Goal: Task Accomplishment & Management: Manage account settings

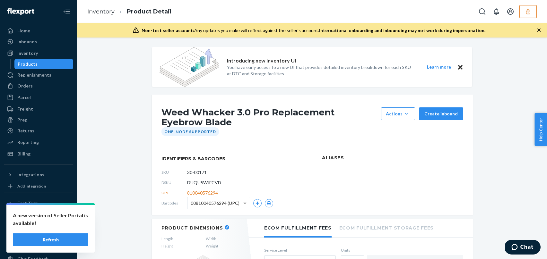
scroll to position [62, 0]
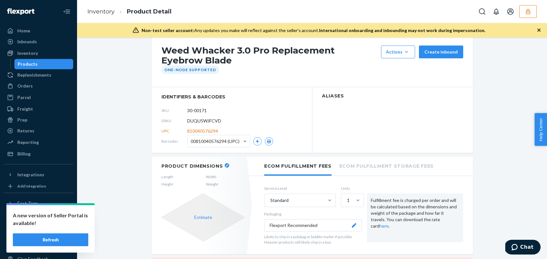
click at [527, 16] on button "button" at bounding box center [527, 11] width 17 height 13
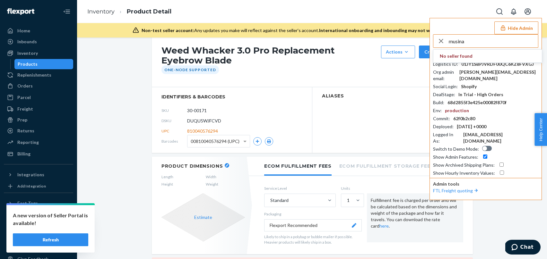
click at [469, 49] on div "musina No seller found Seller ID : cgeemanscapedcom Logistics ID : 01JY1SBPJVRD…" at bounding box center [485, 105] width 105 height 142
click at [474, 40] on input "musina" at bounding box center [493, 41] width 89 height 13
paste input "kelechiujuujuumediacom"
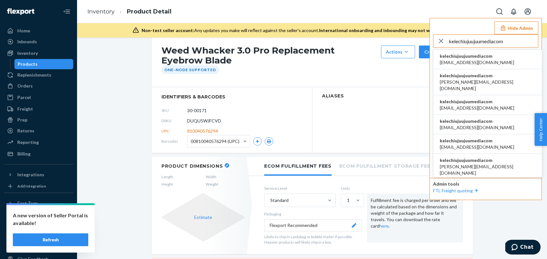
type input "kelechiujuujuumediacom"
click at [457, 59] on span "kelechiujuujuumediacom" at bounding box center [477, 56] width 74 height 6
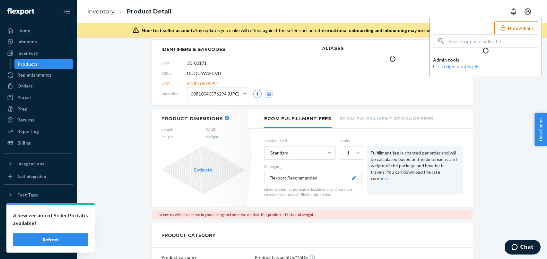
scroll to position [14, 0]
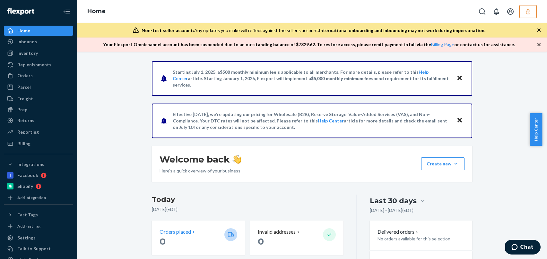
scroll to position [130, 0]
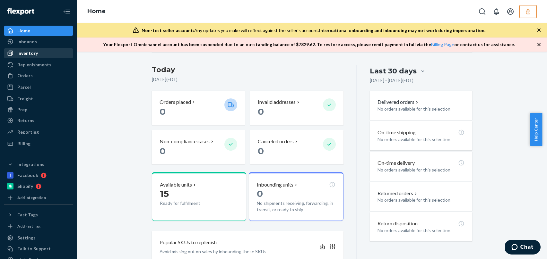
click at [39, 56] on div "Inventory" at bounding box center [38, 53] width 68 height 9
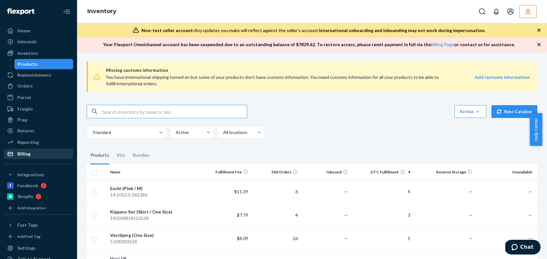
click at [32, 152] on div "Billing" at bounding box center [38, 154] width 68 height 9
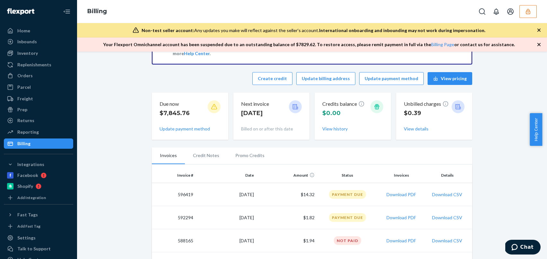
scroll to position [62, 0]
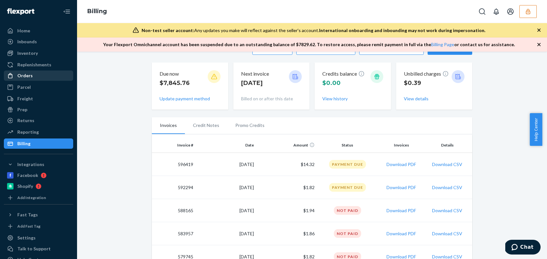
click at [43, 74] on div "Orders" at bounding box center [38, 75] width 68 height 9
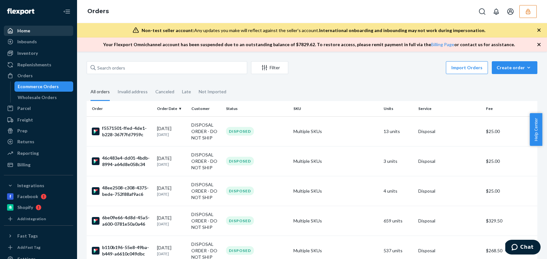
click at [45, 34] on div "Home" at bounding box center [38, 30] width 68 height 9
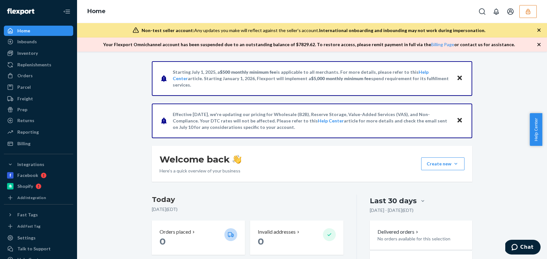
click at [526, 11] on icon "button" at bounding box center [528, 11] width 6 height 6
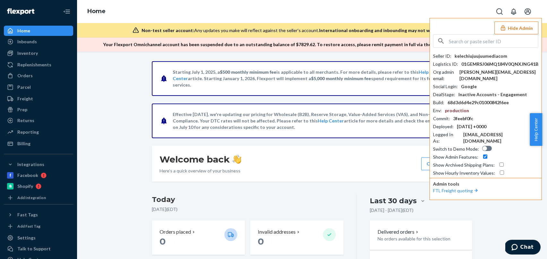
click at [475, 52] on div "Seller ID : kelechiujuujuumediacom Logistics ID : 01GEMRSJ06MQ184V0QNXJNG41B Or…" at bounding box center [485, 105] width 105 height 142
click at [477, 56] on div "kelechiujuujuumediacom" at bounding box center [480, 56] width 53 height 6
copy div "kelechiujuujuumediacom"
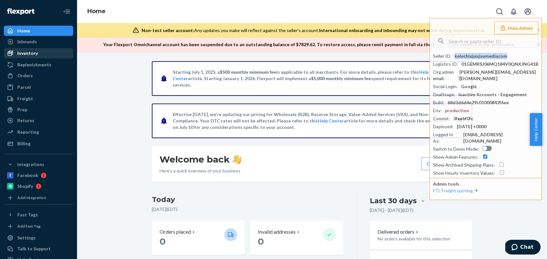
click at [44, 53] on div "Inventory" at bounding box center [38, 53] width 68 height 9
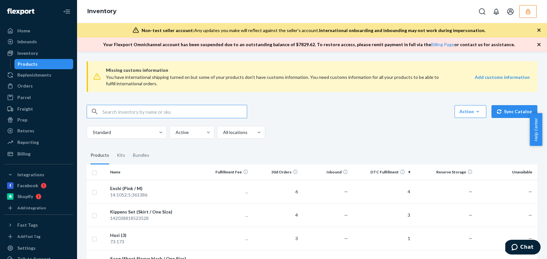
click at [132, 110] on input "text" at bounding box center [174, 111] width 144 height 13
click at [129, 117] on input "text" at bounding box center [174, 111] width 144 height 13
type input "musina"
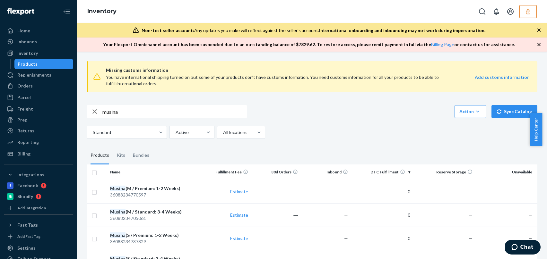
click at [94, 111] on icon "button" at bounding box center [95, 111] width 8 height 13
click at [136, 114] on input "text" at bounding box center [174, 111] width 144 height 13
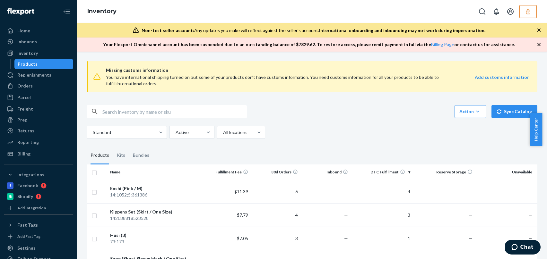
click at [131, 115] on input "text" at bounding box center [174, 111] width 144 height 13
paste input "91095218281"
type input "91095218281"
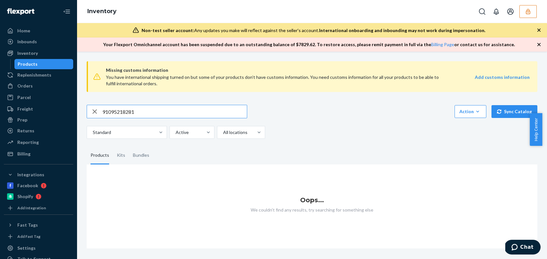
drag, startPoint x: 166, startPoint y: 111, endPoint x: -26, endPoint y: 101, distance: 192.4
click at [0, 101] on html "Home Inbounds Shipping Plans Problems Inventory Products Replenishments Orders …" at bounding box center [273, 129] width 547 height 259
click at [32, 59] on link "Products" at bounding box center [43, 64] width 59 height 10
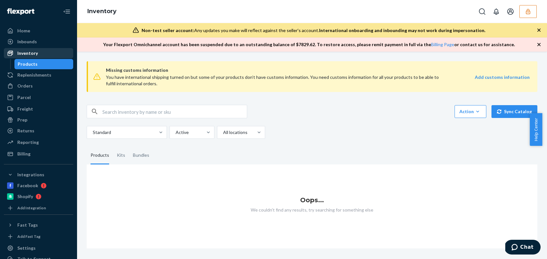
click at [34, 57] on div "Inventory" at bounding box center [38, 53] width 68 height 9
click at [43, 56] on div "Inventory" at bounding box center [38, 53] width 68 height 9
click at [528, 15] on button "button" at bounding box center [527, 11] width 17 height 13
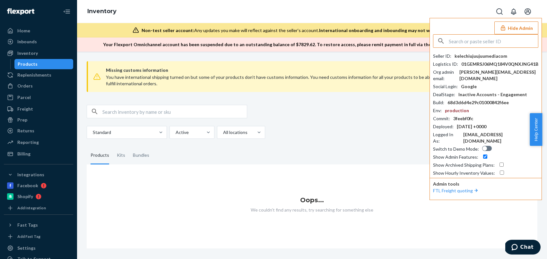
click at [481, 40] on input "text" at bounding box center [493, 41] width 89 height 13
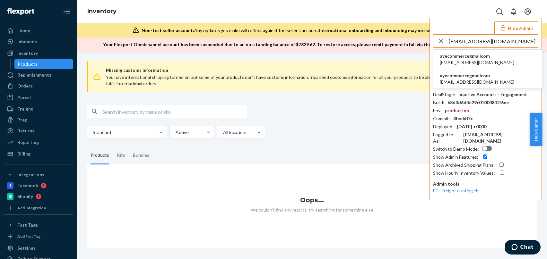
type input "ayecommerce@gmail.com"
click at [457, 59] on span "ayecommercegmailcom" at bounding box center [477, 56] width 74 height 6
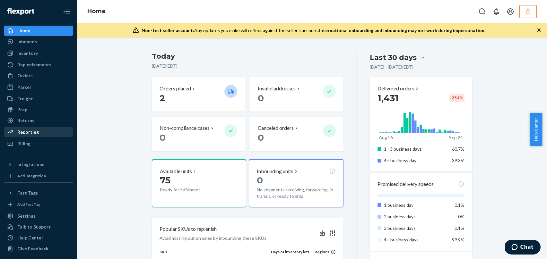
scroll to position [129, 0]
click at [24, 141] on div "Billing" at bounding box center [23, 144] width 13 height 6
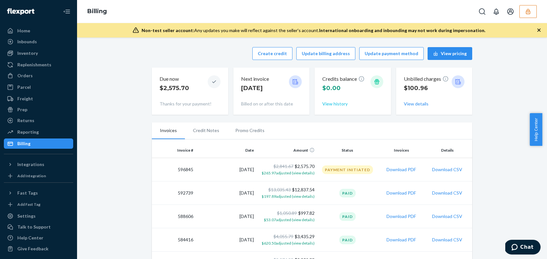
click at [328, 102] on button "View history" at bounding box center [334, 104] width 25 height 6
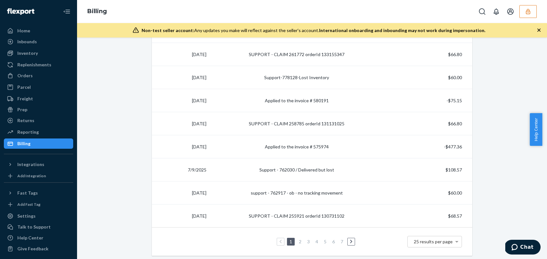
scroll to position [509, 0]
click at [429, 241] on span "25 results per page" at bounding box center [433, 240] width 39 height 5
click at [318, 243] on link "2" at bounding box center [320, 240] width 5 height 5
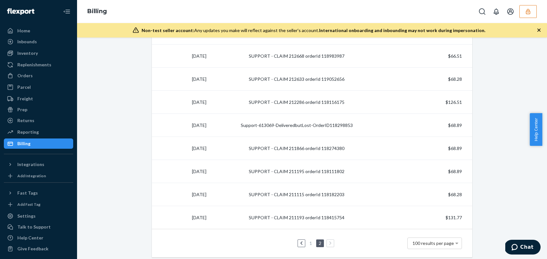
scroll to position [1272, 0]
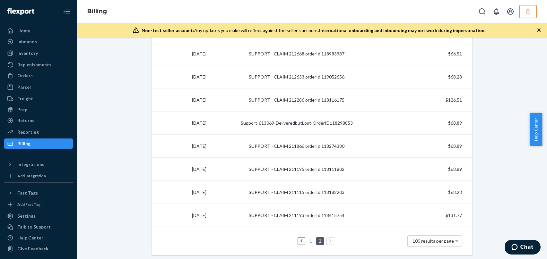
click at [329, 241] on icon at bounding box center [330, 241] width 3 height 4
click at [309, 241] on link "1" at bounding box center [310, 240] width 5 height 5
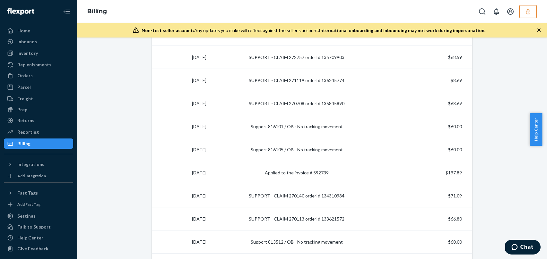
scroll to position [0, 0]
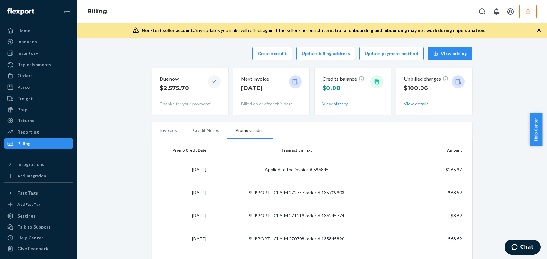
click at [18, 144] on div "Billing" at bounding box center [23, 144] width 13 height 6
click at [23, 146] on div "Billing" at bounding box center [23, 144] width 13 height 6
click at [25, 132] on div "Reporting" at bounding box center [27, 132] width 21 height 6
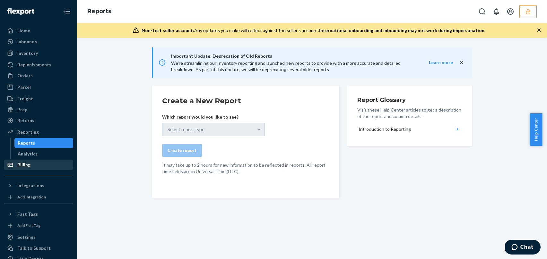
click at [21, 164] on div "Billing" at bounding box center [23, 165] width 13 height 6
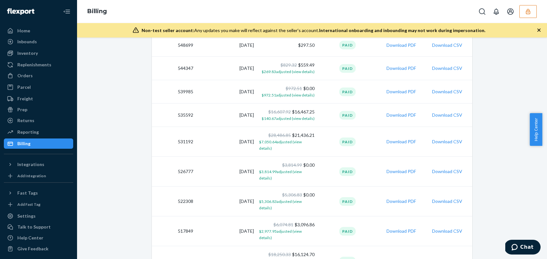
scroll to position [383, 0]
click at [297, 143] on span "$7,050.64 adjusted (view details)" at bounding box center [280, 144] width 43 height 11
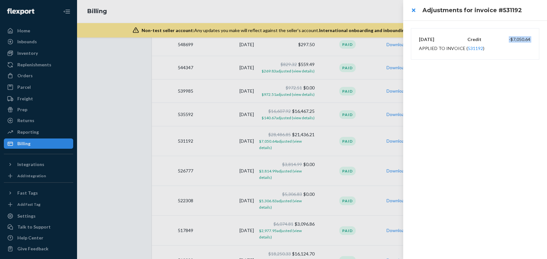
drag, startPoint x: 497, startPoint y: 38, endPoint x: 544, endPoint y: 38, distance: 47.2
click at [542, 38] on div "2/24/2025 Credit -$7,050.64 Applied to invoice ( 531192 )" at bounding box center [475, 44] width 144 height 47
drag, startPoint x: 497, startPoint y: 86, endPoint x: 490, endPoint y: 98, distance: 14.0
click at [497, 86] on div "2/24/2025 Credit -$7,050.64 Applied to invoice ( 531192 )" at bounding box center [475, 140] width 144 height 239
click at [299, 170] on div at bounding box center [273, 129] width 547 height 259
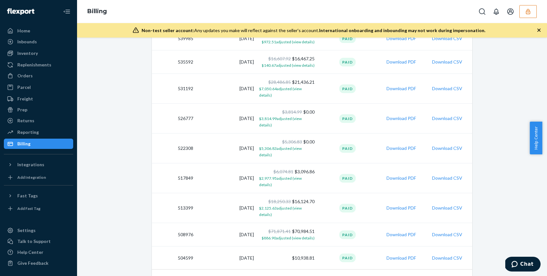
scroll to position [429, 0]
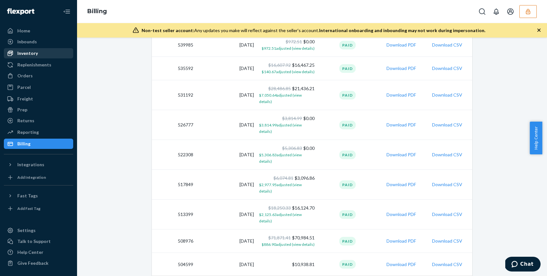
click at [29, 55] on div "Inventory" at bounding box center [27, 53] width 21 height 6
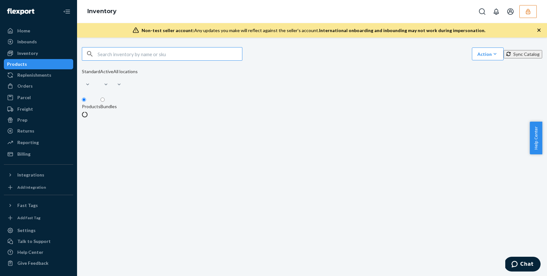
drag, startPoint x: 522, startPoint y: 14, endPoint x: 513, endPoint y: 19, distance: 10.6
click at [522, 14] on button "button" at bounding box center [527, 11] width 17 height 13
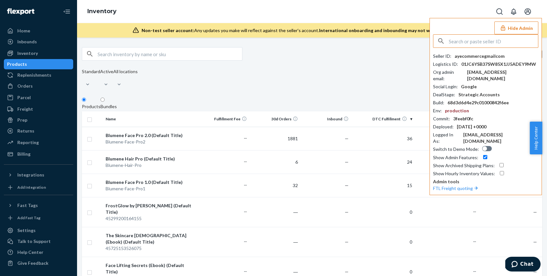
click at [465, 43] on input "text" at bounding box center [493, 41] width 89 height 13
paste input "sfnonboardingglasvinflexportcom"
type input "sfnonboardingglasvinflexportcom"
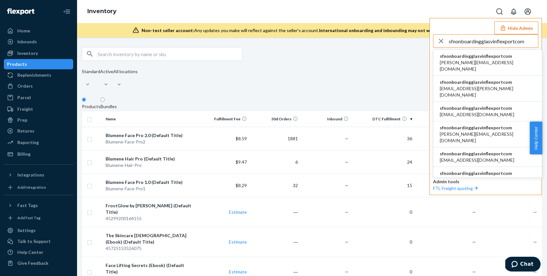
click at [494, 59] on span "sfnonboardingglasvinflexportcom" at bounding box center [488, 56] width 96 height 6
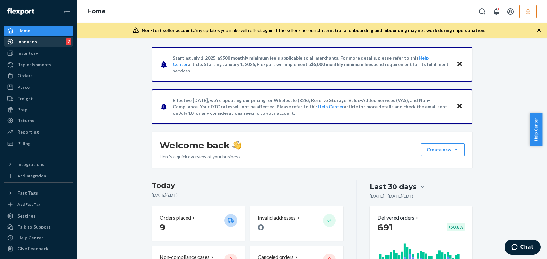
click at [46, 41] on div "Inbounds 7" at bounding box center [38, 41] width 68 height 9
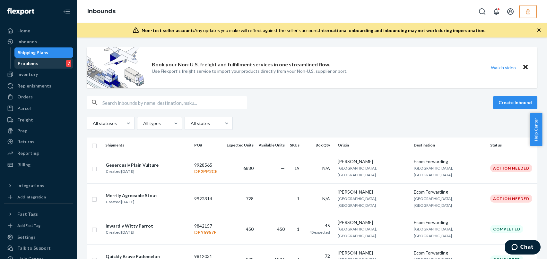
click at [31, 64] on div "Problems" at bounding box center [28, 63] width 20 height 6
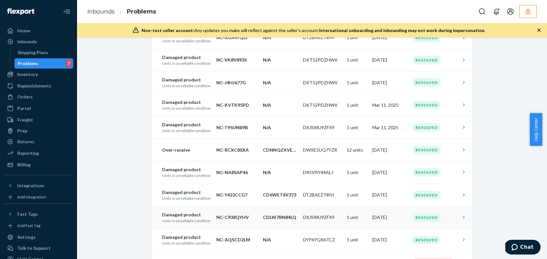
scroll to position [1337, 0]
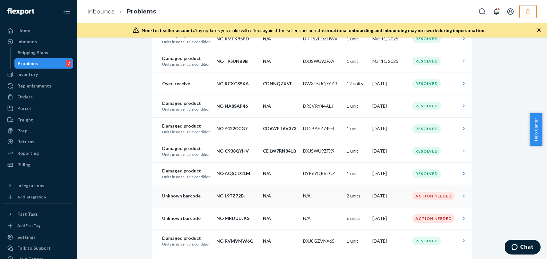
click at [217, 196] on p "NC-L9TZ72BJ" at bounding box center [236, 196] width 41 height 6
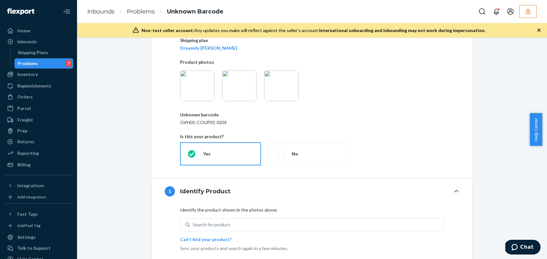
scroll to position [63, 0]
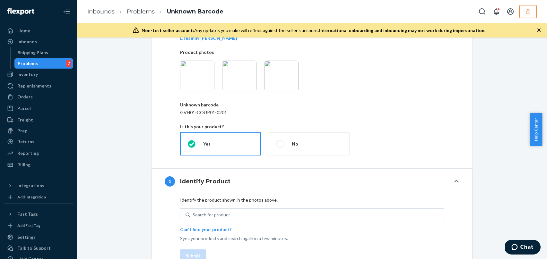
click at [193, 75] on img at bounding box center [197, 76] width 34 height 31
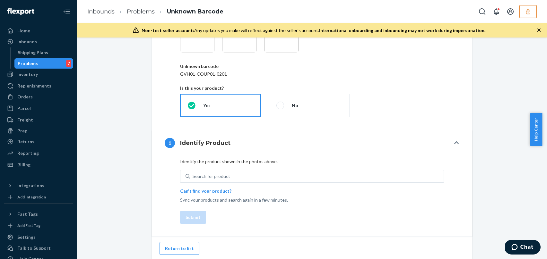
scroll to position [102, 0]
click at [209, 175] on div "Search for product" at bounding box center [212, 176] width 38 height 6
click at [193, 175] on input "Search for product" at bounding box center [193, 176] width 1 height 6
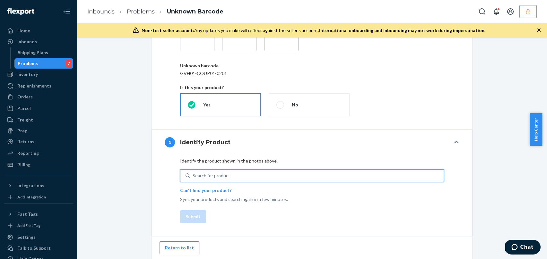
click at [209, 173] on div "Search for product" at bounding box center [212, 176] width 38 height 6
click at [193, 173] on input "0 results available. Use Up and Down to choose options, press Enter to select t…" at bounding box center [193, 176] width 1 height 6
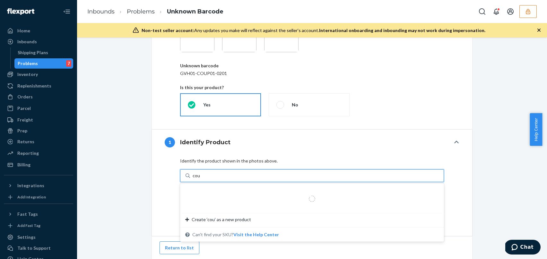
type input "coup"
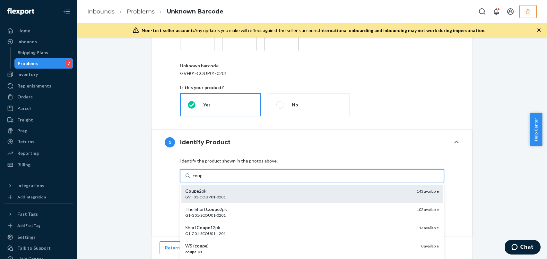
click at [225, 196] on div "GVH01- COUP01 -0201" at bounding box center [298, 196] width 226 height 5
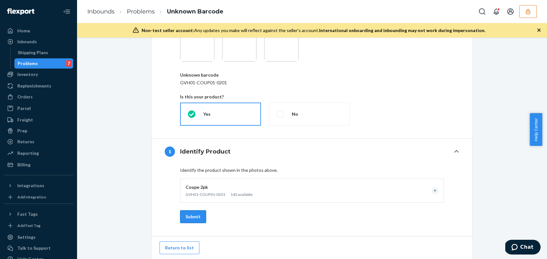
click at [190, 217] on button "Submit" at bounding box center [193, 216] width 26 height 13
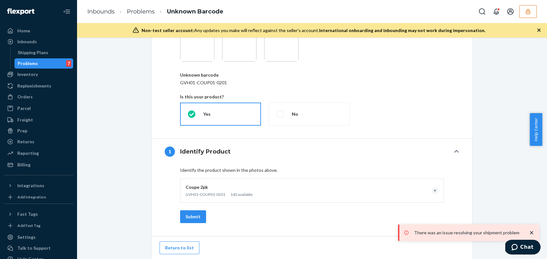
click at [499, 235] on p "There was an issue resolving your shipment problem" at bounding box center [468, 233] width 108 height 6
click at [281, 113] on span at bounding box center [280, 114] width 8 height 8
click at [280, 113] on input "No" at bounding box center [278, 114] width 4 height 4
radio input "true"
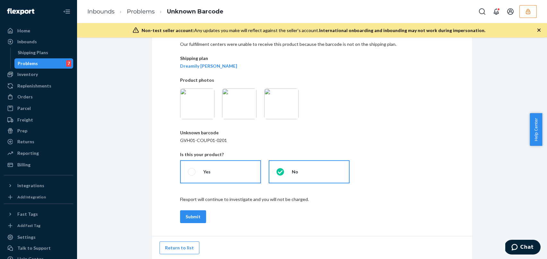
click at [190, 167] on label "Yes" at bounding box center [220, 171] width 81 height 23
click at [190, 170] on input "Yes" at bounding box center [190, 172] width 4 height 4
radio input "true"
radio input "false"
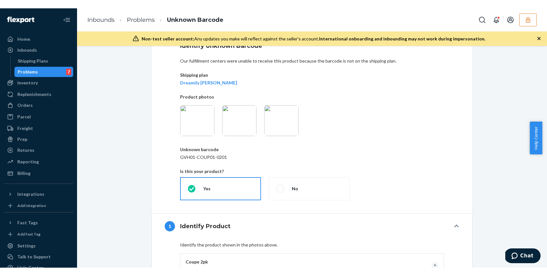
scroll to position [0, 0]
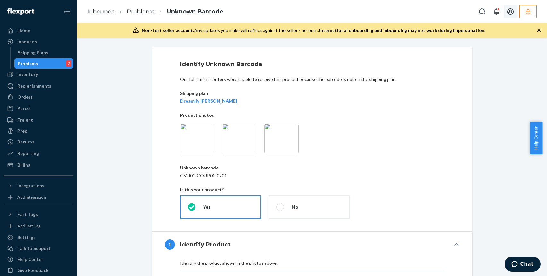
click at [523, 13] on button "button" at bounding box center [527, 11] width 17 height 13
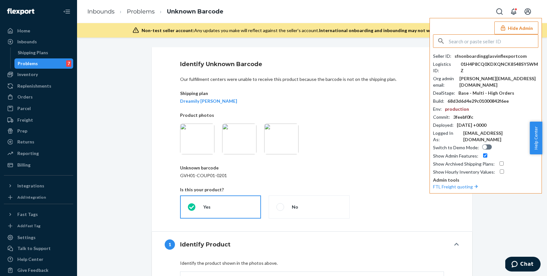
click at [476, 39] on input "text" at bounding box center [493, 41] width 89 height 13
paste input "nikkitheohmstoreco"
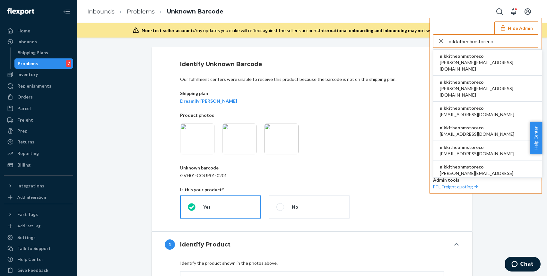
type input "nikkitheohmstoreco"
click at [459, 57] on span "nikkitheohmstoreco" at bounding box center [488, 56] width 96 height 6
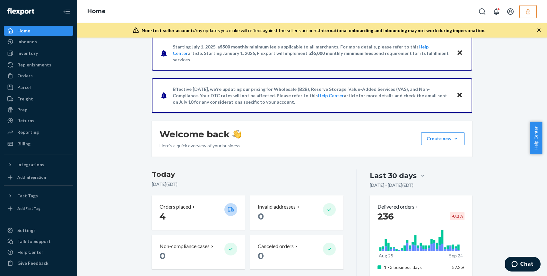
scroll to position [1, 0]
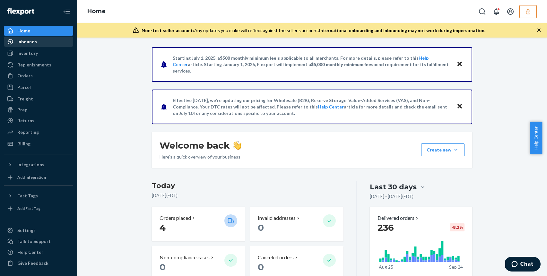
click at [32, 40] on div "Inbounds" at bounding box center [27, 42] width 20 height 6
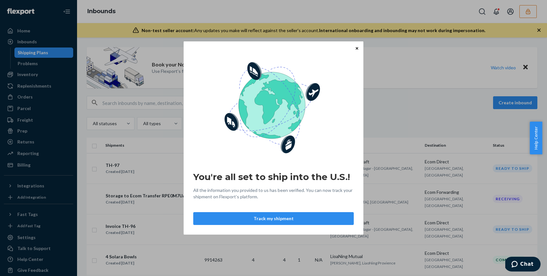
click at [140, 99] on div "You're all set to ship into the U.S.! All the information you provided to us ha…" at bounding box center [273, 138] width 547 height 276
click at [353, 48] on div "You're all set to ship into the U.S.! All the information you provided to us ha…" at bounding box center [274, 137] width 180 height 193
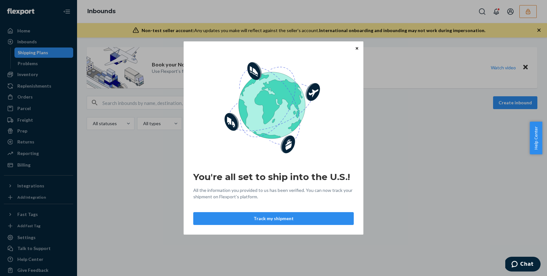
click at [356, 48] on icon "Close" at bounding box center [357, 48] width 3 height 4
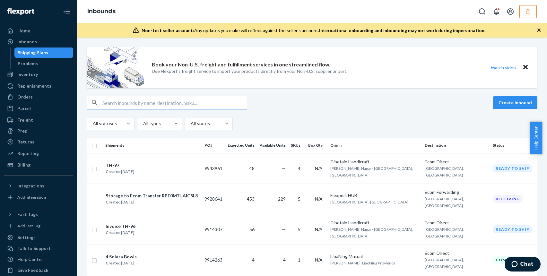
scroll to position [442, 0]
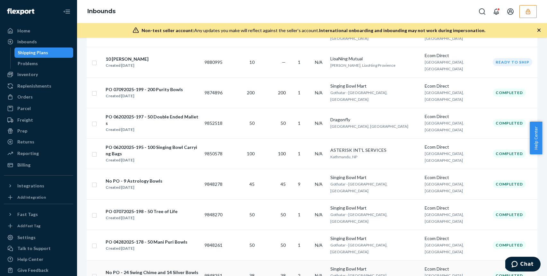
click at [186, 276] on div "Created [DATE]" at bounding box center [152, 279] width 93 height 6
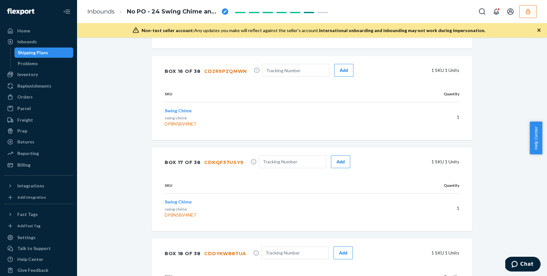
scroll to position [1733, 0]
click at [175, 109] on span "Swing Chime" at bounding box center [178, 111] width 27 height 5
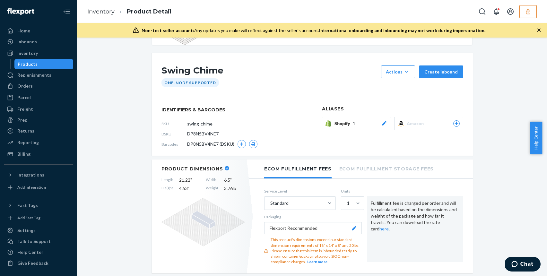
scroll to position [125, 0]
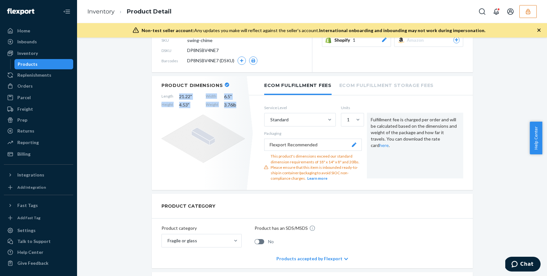
drag, startPoint x: 179, startPoint y: 94, endPoint x: 236, endPoint y: 107, distance: 58.8
click at [236, 107] on div "Length 21.22 " Width 6.5 " Height 4.53 " Weight 3.76 lb" at bounding box center [202, 100] width 83 height 15
click at [236, 107] on span "3.76 lb" at bounding box center [234, 105] width 21 height 6
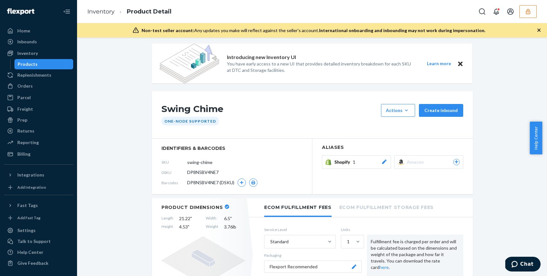
scroll to position [0, 0]
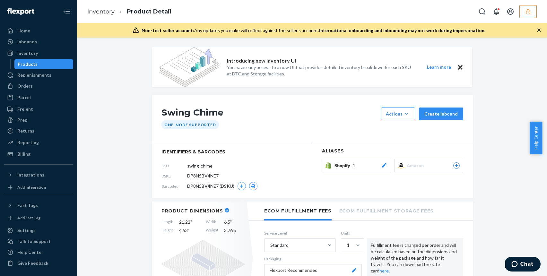
click at [528, 9] on icon "button" at bounding box center [528, 11] width 6 height 6
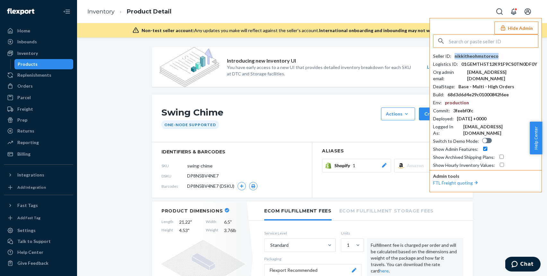
click at [484, 58] on div "nikkitheohmstoreco" at bounding box center [476, 56] width 44 height 6
